Goal: Task Accomplishment & Management: Use online tool/utility

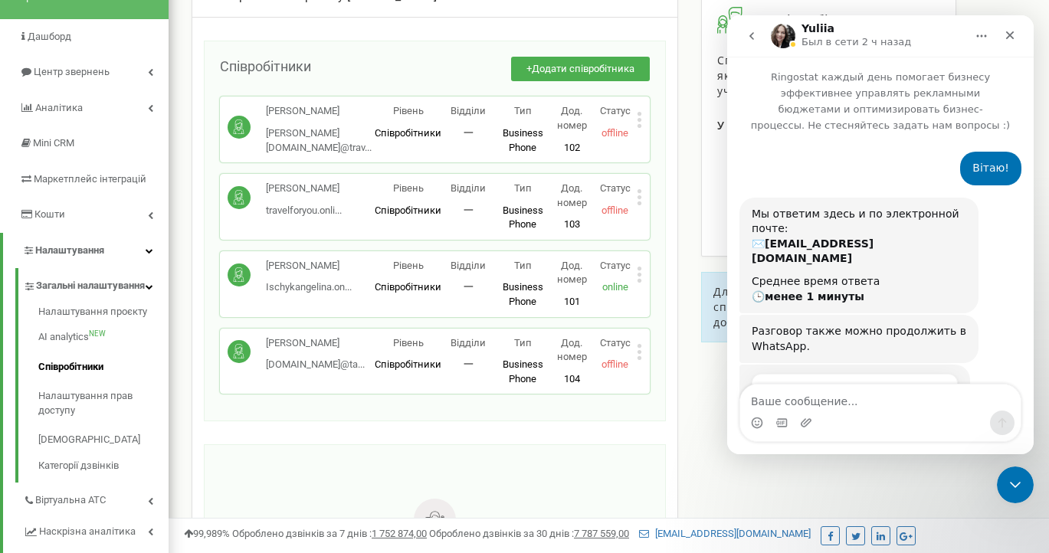
scroll to position [1674, 0]
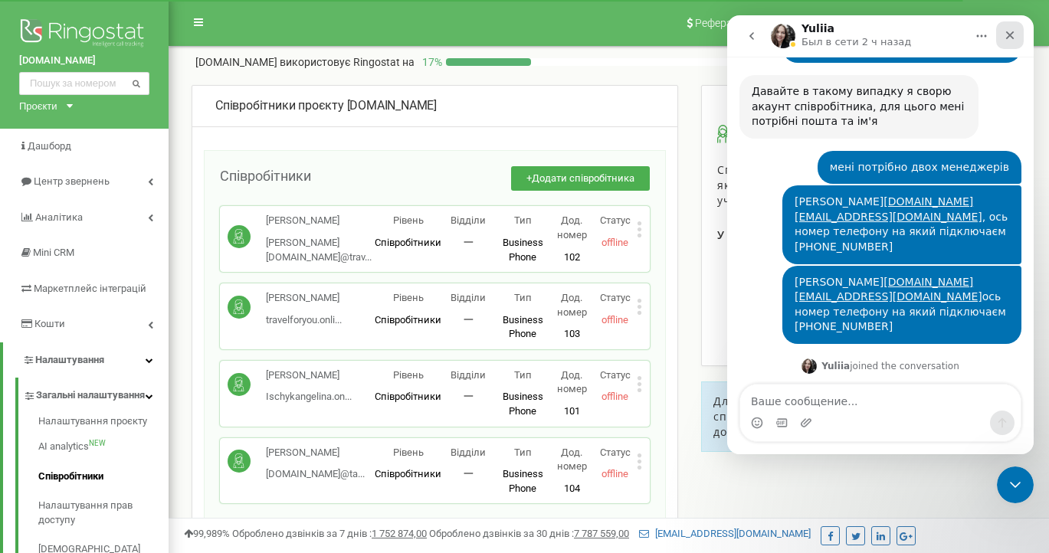
click at [1017, 30] on div "Закрыть" at bounding box center [1010, 35] width 28 height 28
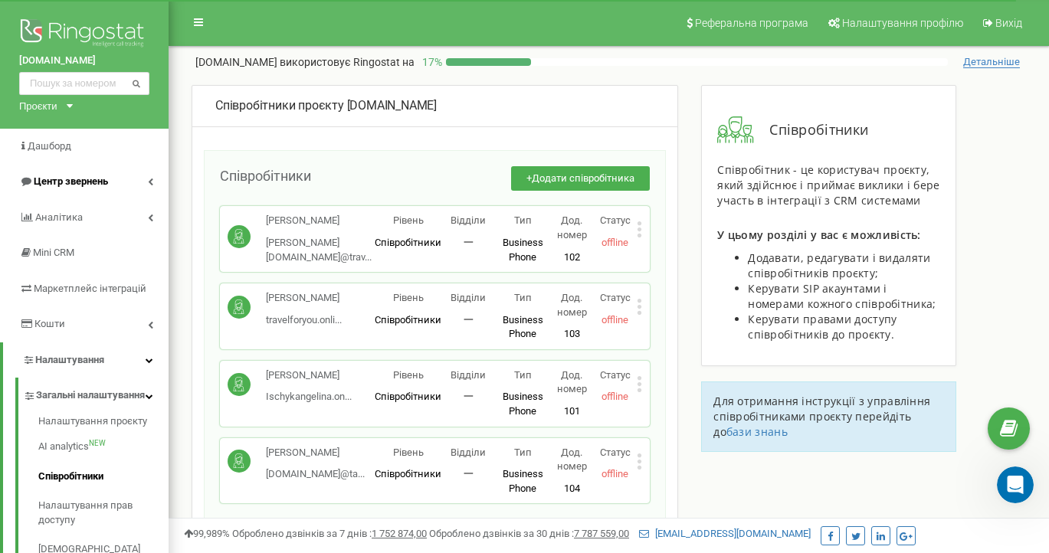
click at [61, 182] on span "Центр звернень" at bounding box center [71, 181] width 74 height 11
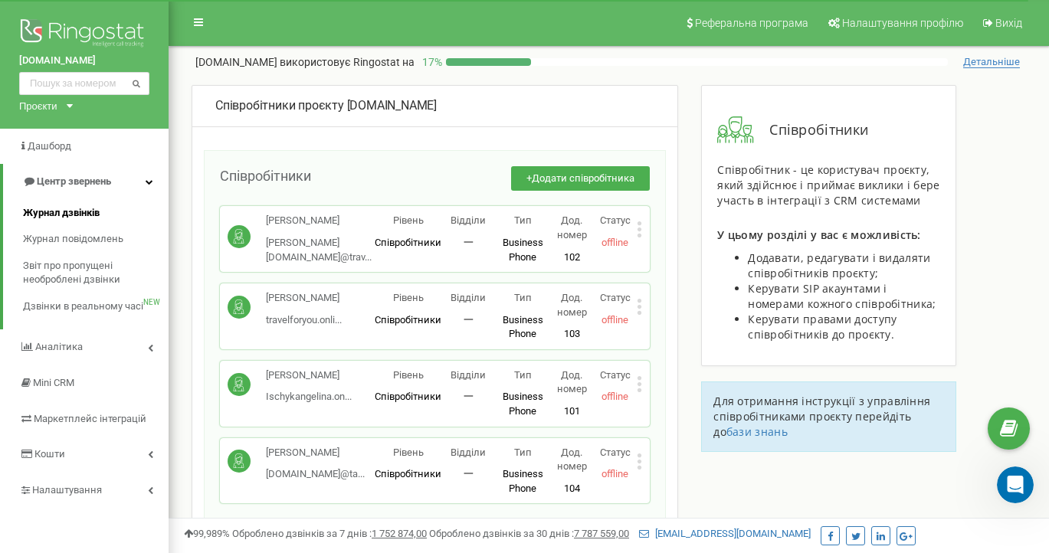
click at [71, 208] on span "Журнал дзвінків" at bounding box center [61, 213] width 77 height 15
